Goal: Check status: Check status

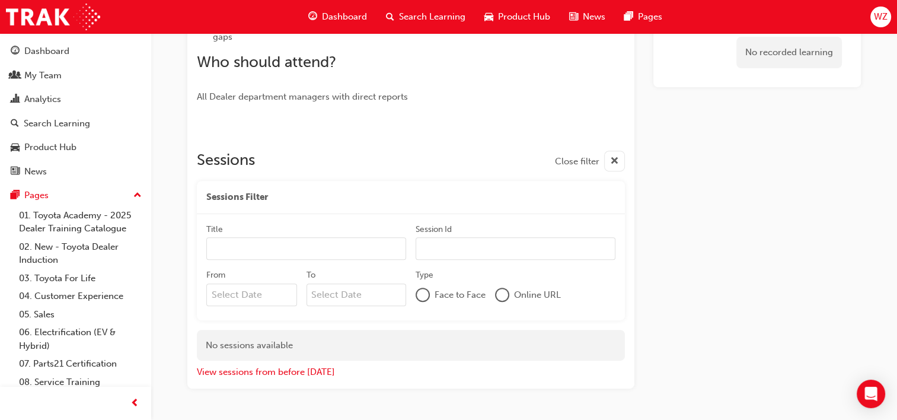
scroll to position [431, 0]
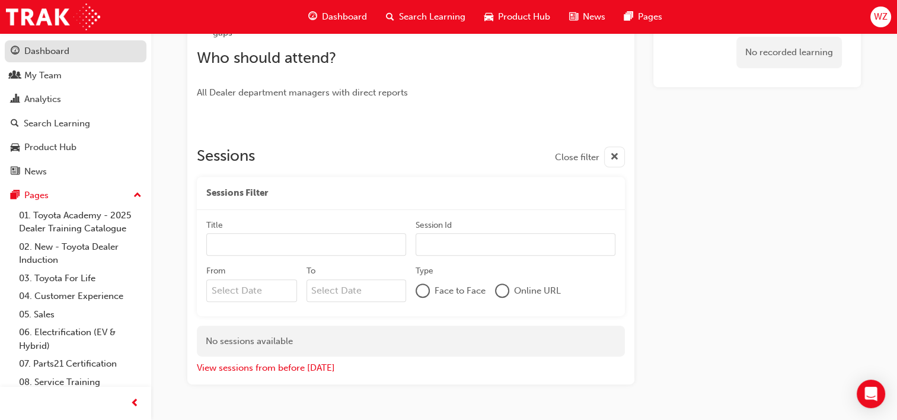
click at [47, 47] on div "Dashboard" at bounding box center [46, 51] width 45 height 14
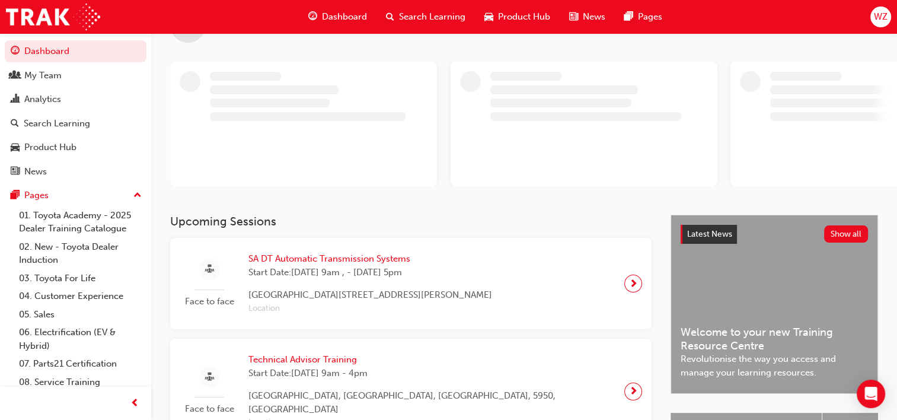
scroll to position [237, 0]
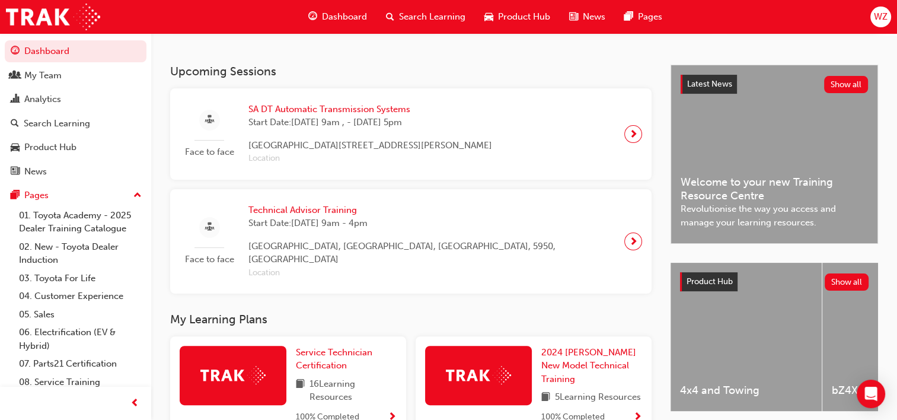
click at [406, 78] on h3 "Upcoming Sessions" at bounding box center [411, 72] width 482 height 14
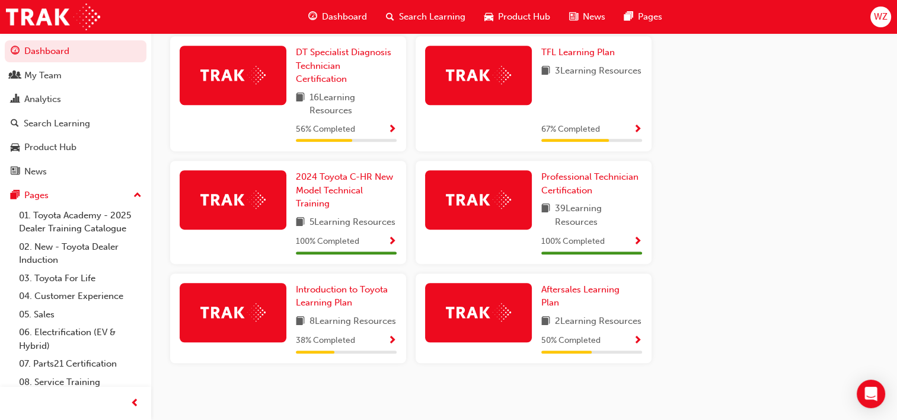
scroll to position [546, 0]
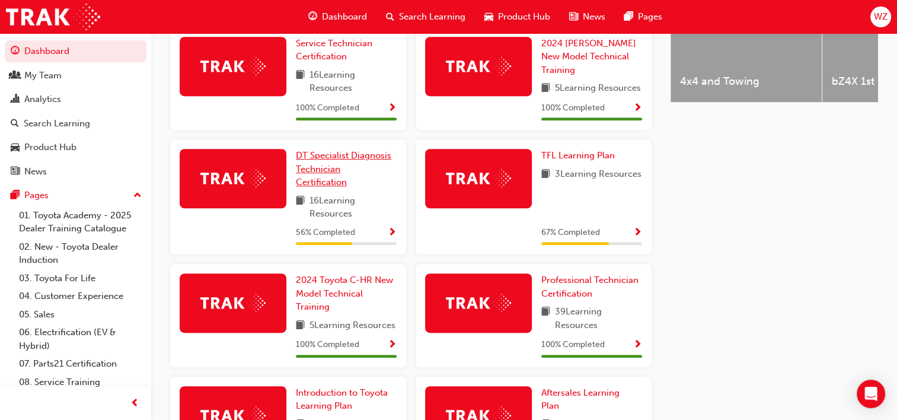
click at [360, 150] on span "DT Specialist Diagnosis Technician Certification" at bounding box center [343, 168] width 95 height 37
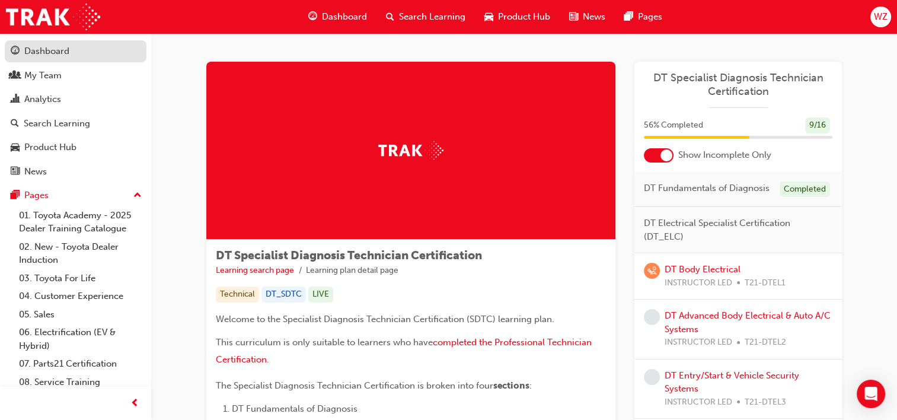
click at [95, 58] on div "Dashboard" at bounding box center [76, 51] width 130 height 15
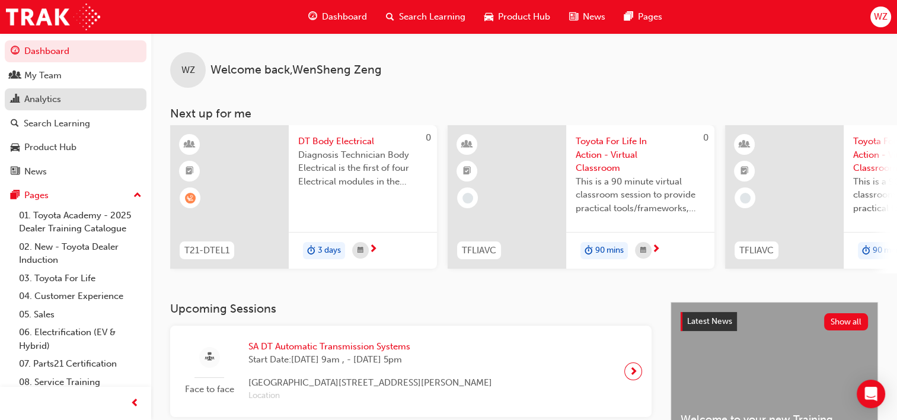
click at [59, 100] on div "Analytics" at bounding box center [42, 100] width 37 height 14
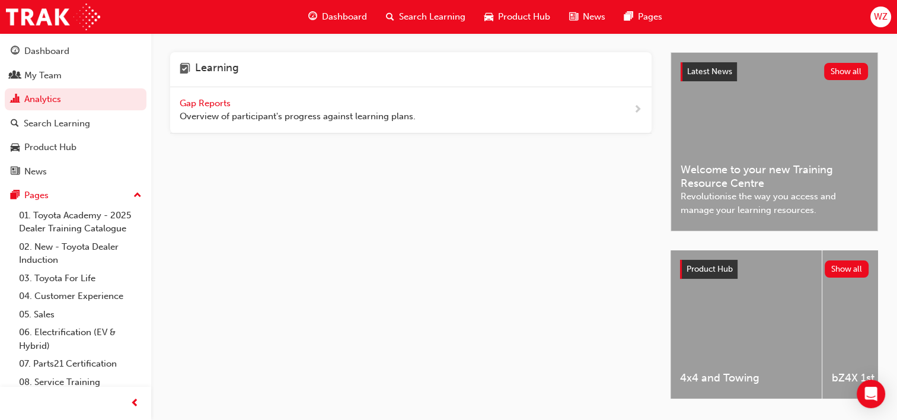
click at [212, 105] on span "Gap Reports" at bounding box center [206, 103] width 53 height 11
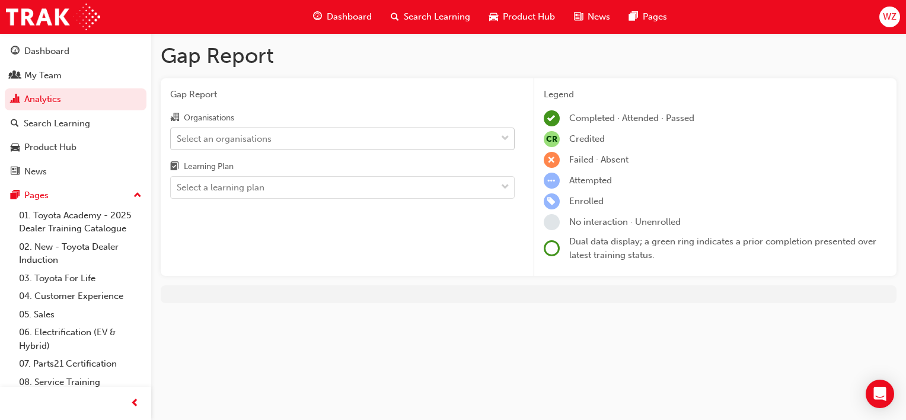
click at [237, 138] on div "Select an organisations" at bounding box center [224, 139] width 95 height 14
click at [178, 138] on input "Organisations Select an organisations" at bounding box center [177, 138] width 1 height 10
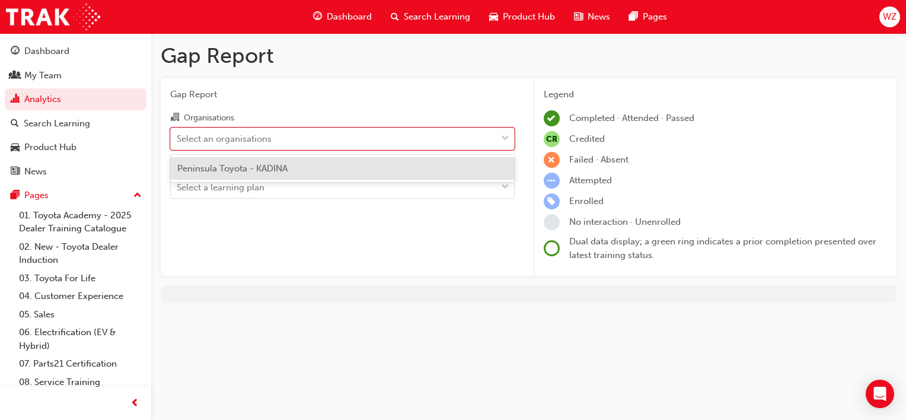
click at [234, 162] on div "Peninsula Toyota - KADINA" at bounding box center [342, 168] width 345 height 23
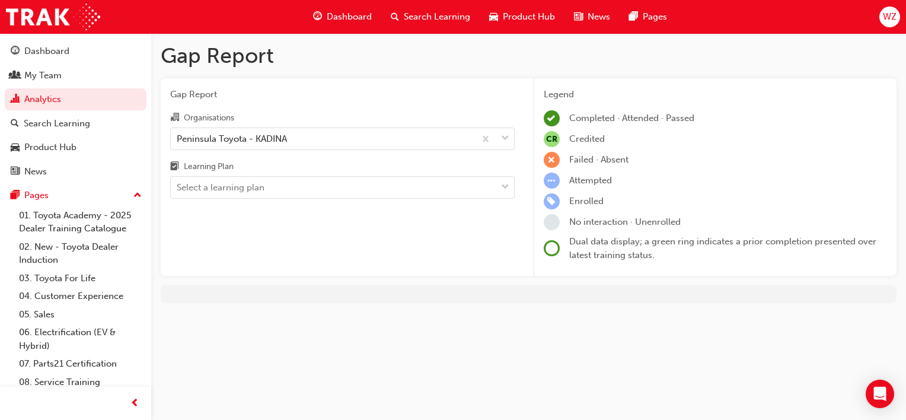
click at [236, 175] on div "Learning Plan" at bounding box center [342, 168] width 345 height 17
click at [178, 182] on input "Learning Plan Select a learning plan" at bounding box center [177, 187] width 1 height 10
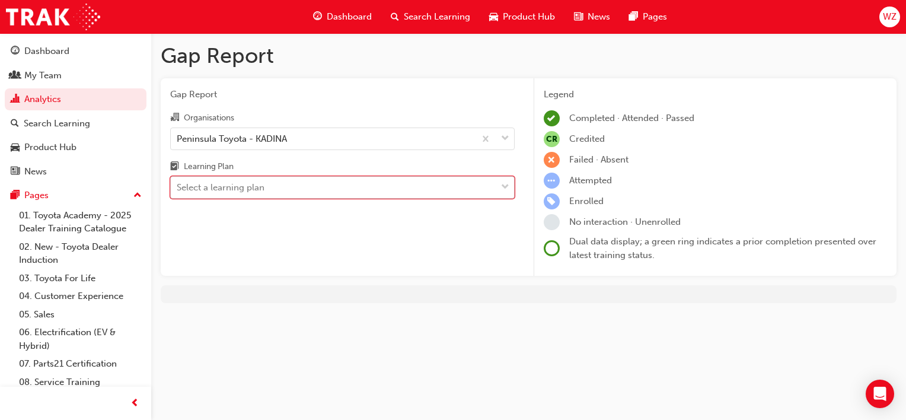
click at [236, 182] on div "Select a learning plan" at bounding box center [221, 188] width 88 height 14
click at [178, 182] on input "Learning Plan 0 results available. Select is focused ,type to refine list, pres…" at bounding box center [177, 187] width 1 height 10
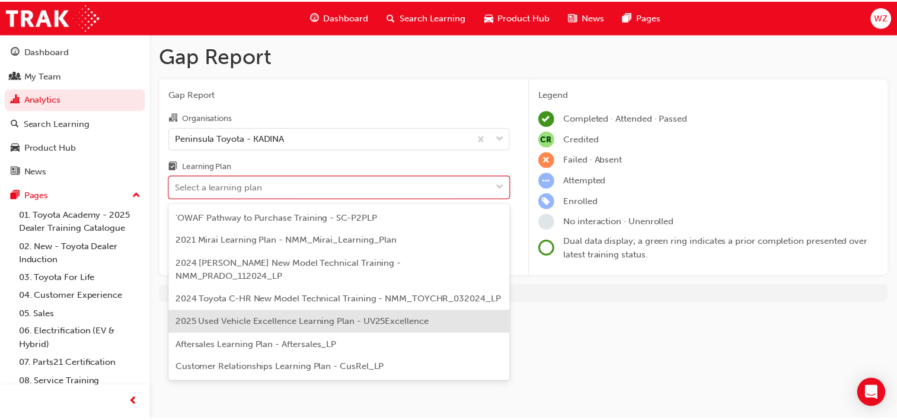
scroll to position [415, 0]
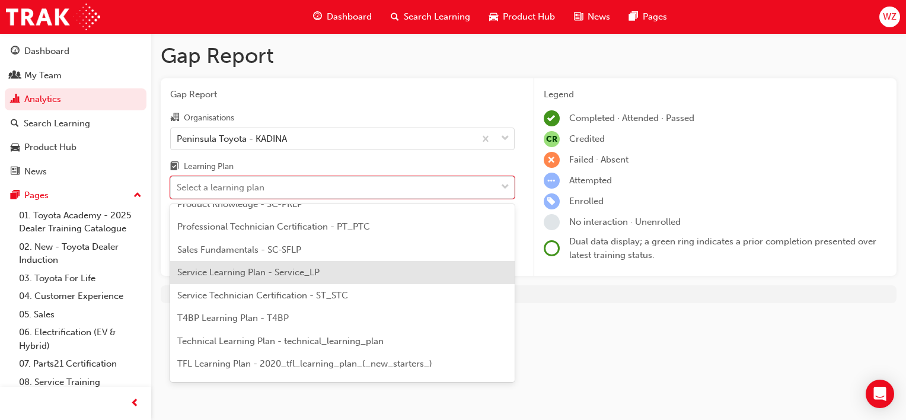
click at [247, 274] on span "Service Learning Plan - Service_LP" at bounding box center [248, 272] width 142 height 11
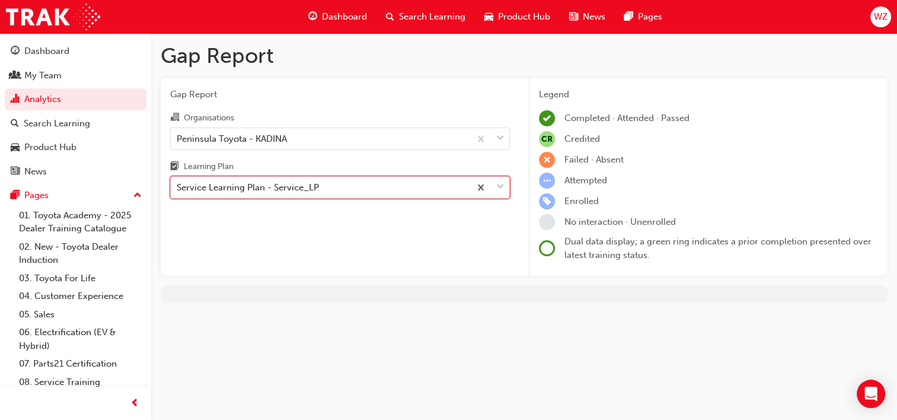
click at [247, 205] on div "Gap Report Organisations Peninsula Toyota - KADINA Learning Plan option Service…" at bounding box center [340, 177] width 359 height 198
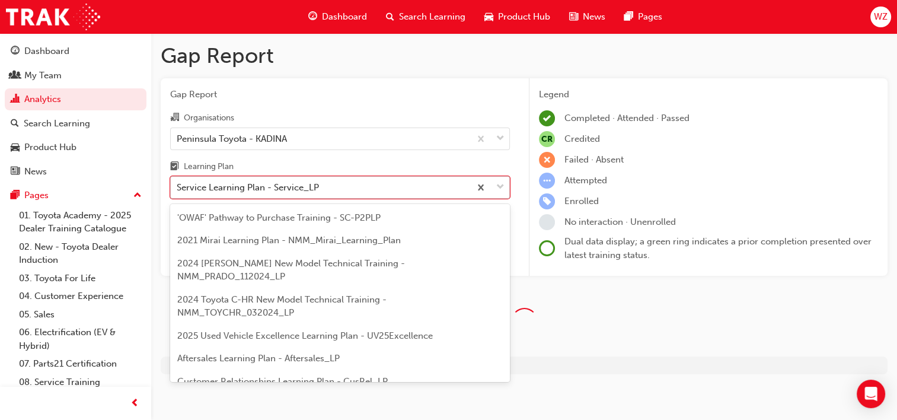
click at [248, 188] on div "Service Learning Plan - Service_LP" at bounding box center [248, 188] width 142 height 14
click at [178, 188] on input "Learning Plan option Service Learning Plan - Service_LP, selected. option Servi…" at bounding box center [177, 187] width 1 height 10
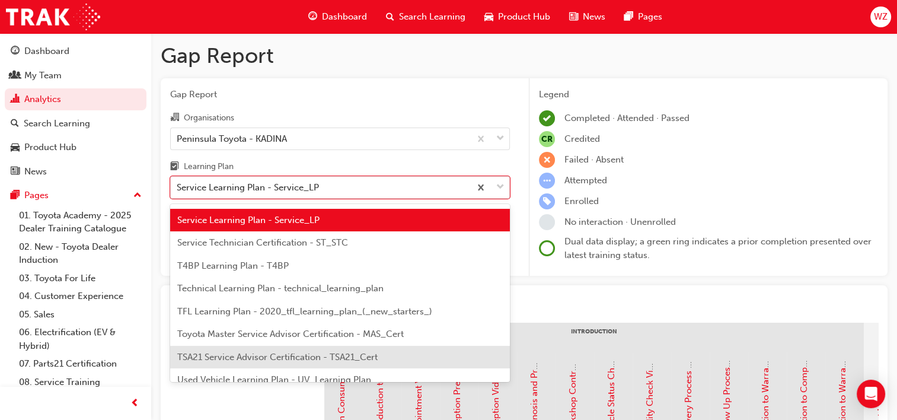
scroll to position [406, 0]
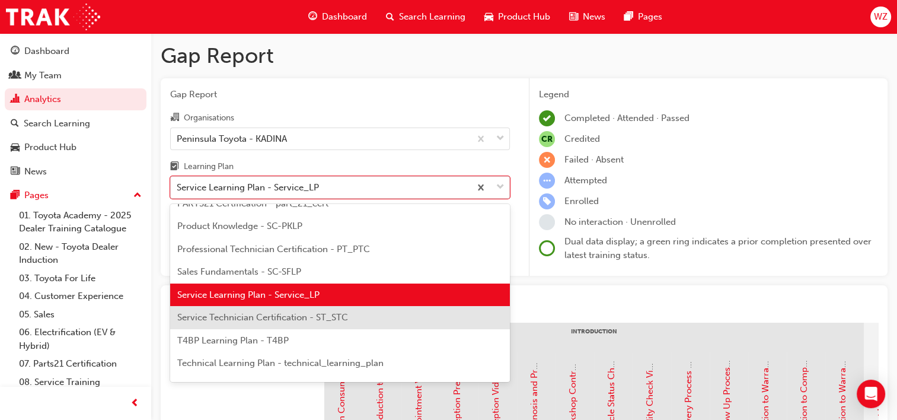
click at [247, 312] on span "Service Technician Certification - ST_STC" at bounding box center [262, 317] width 171 height 11
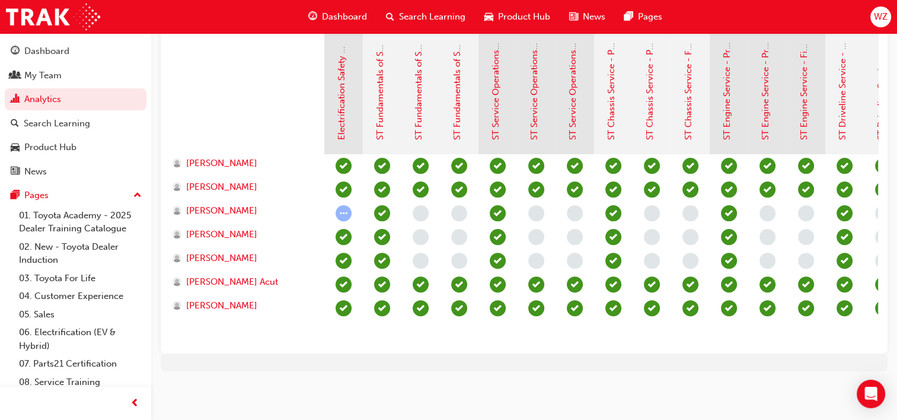
scroll to position [325, 0]
drag, startPoint x: 407, startPoint y: 349, endPoint x: 453, endPoint y: 359, distance: 47.2
click at [453, 359] on div "Gap Report Gap Report Organisations Peninsula Toyota - KADINA Learning Plan Ser…" at bounding box center [524, 54] width 746 height 674
